Goal: Information Seeking & Learning: Learn about a topic

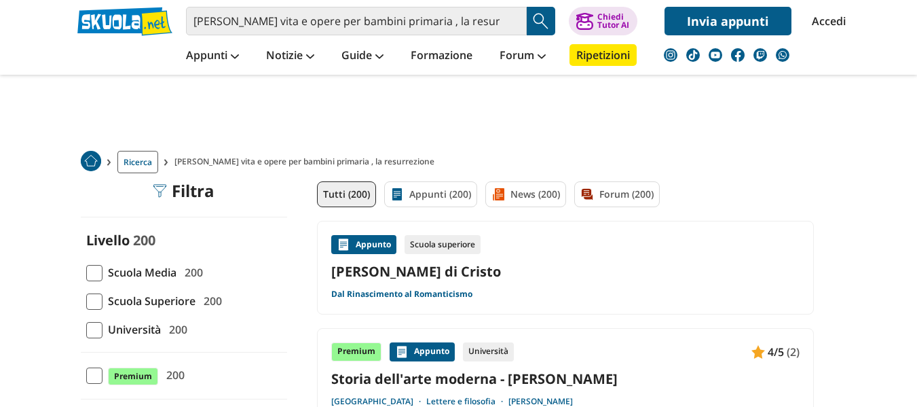
click at [96, 274] on span at bounding box center [94, 273] width 16 height 16
click at [86, 272] on input "Scuola Media 200" at bounding box center [86, 272] width 0 height 0
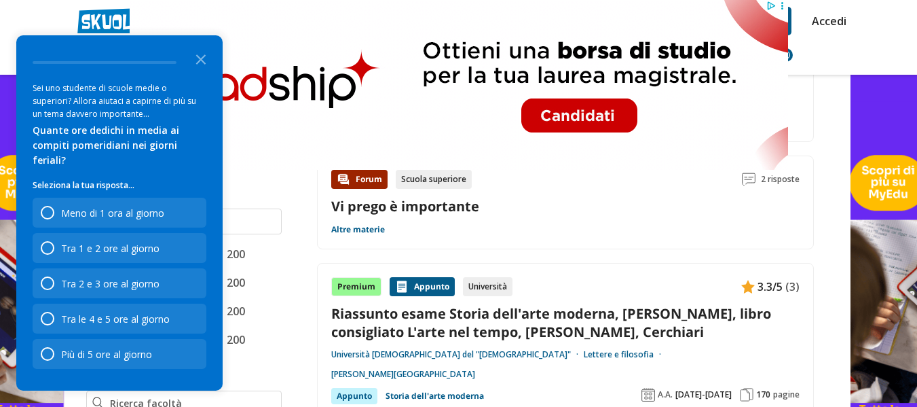
scroll to position [543, 0]
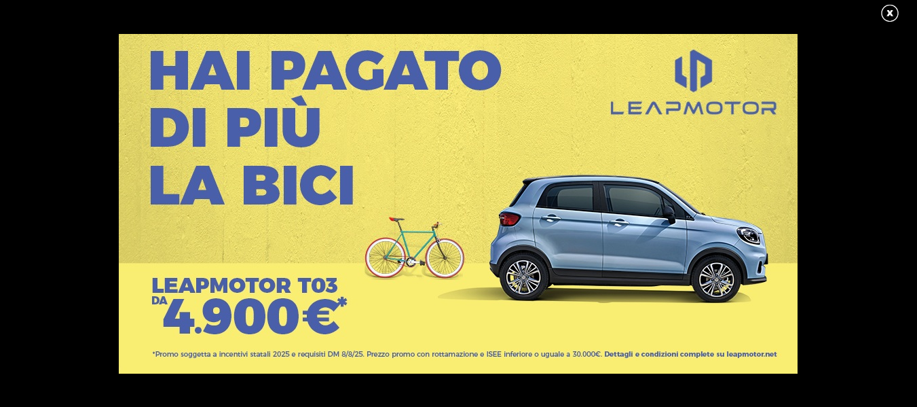
click at [891, 11] on link at bounding box center [897, 13] width 34 height 20
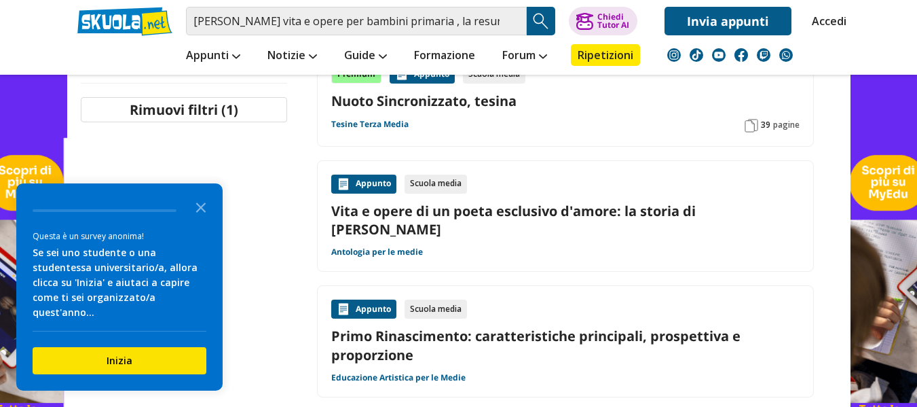
scroll to position [868, 0]
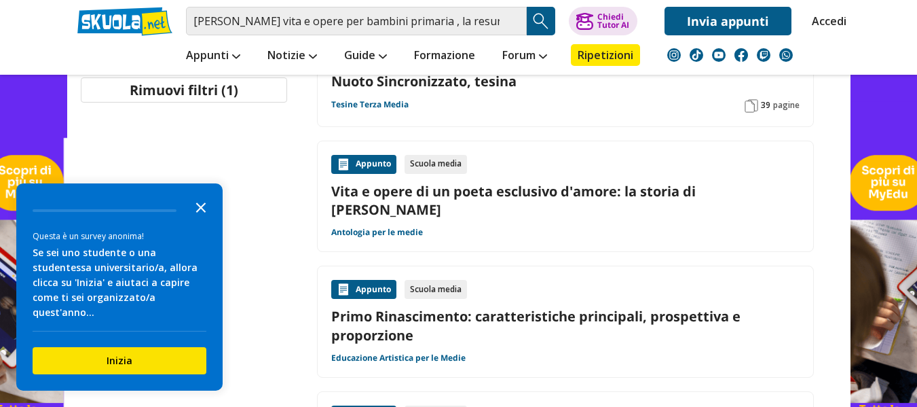
click at [195, 220] on icon "Close the survey" at bounding box center [200, 206] width 27 height 27
